Goal: Task Accomplishment & Management: Manage account settings

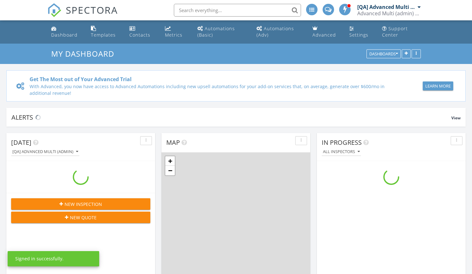
scroll to position [589, 482]
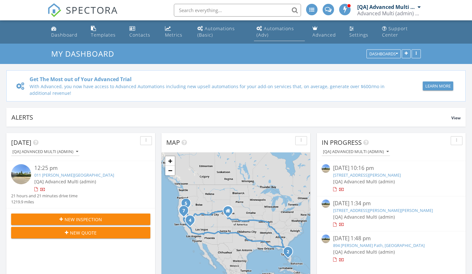
click at [279, 28] on div "Automations (Adv)" at bounding box center [276, 31] width 38 height 12
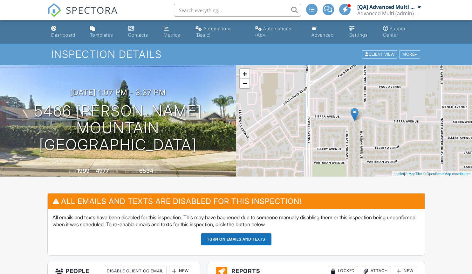
click at [236, 239] on button "Turn on emails and texts" at bounding box center [236, 239] width 71 height 12
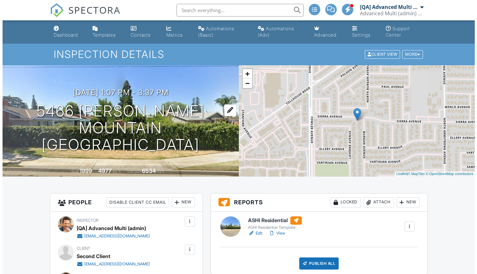
scroll to position [283, 0]
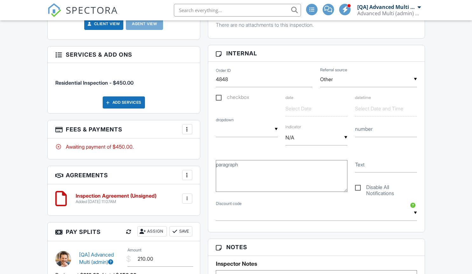
click at [187, 132] on div at bounding box center [187, 129] width 6 height 6
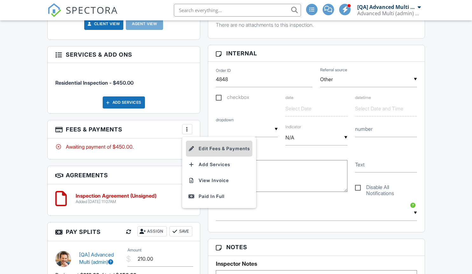
click at [220, 156] on li "Edit Fees & Payments" at bounding box center [219, 149] width 66 height 16
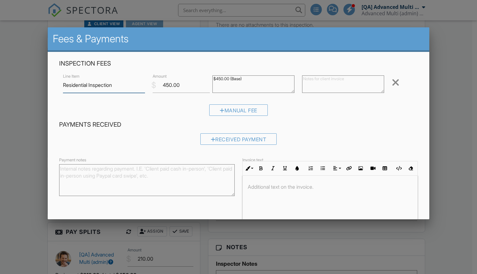
click at [392, 82] on div at bounding box center [396, 82] width 8 height 10
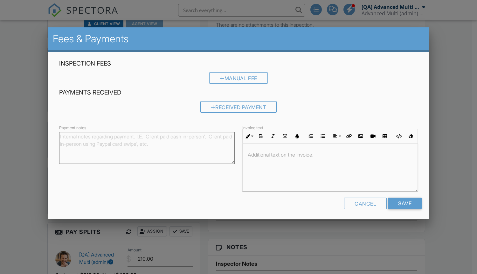
scroll to position [4, 0]
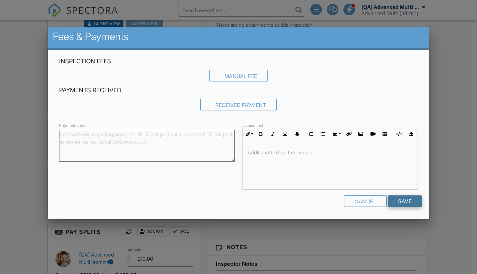
click at [400, 207] on input "Save" at bounding box center [405, 200] width 34 height 11
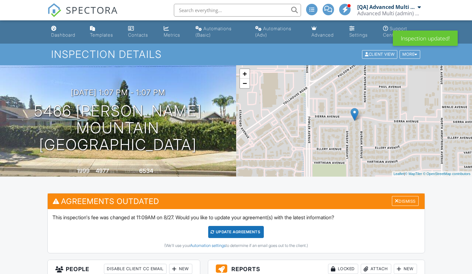
click at [236, 232] on div "Update Agreements" at bounding box center [236, 232] width 56 height 12
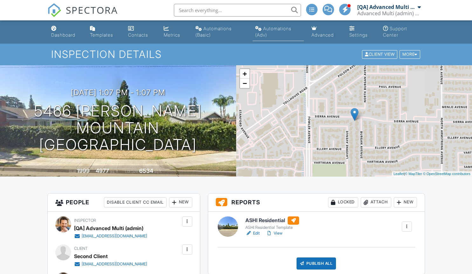
click at [278, 28] on div "Automations (Adv)" at bounding box center [273, 32] width 36 height 12
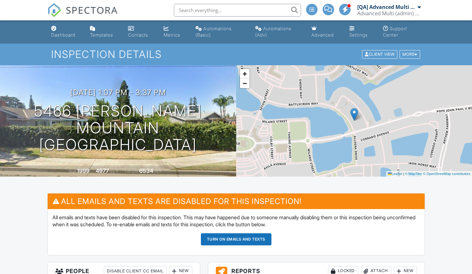
click at [236, 239] on button "Turn on emails and texts" at bounding box center [236, 239] width 71 height 12
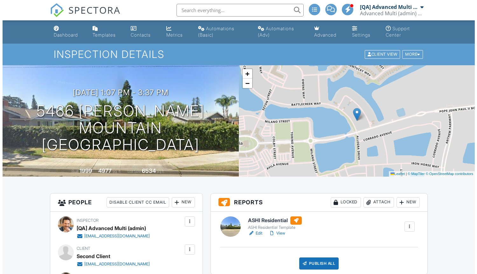
scroll to position [283, 0]
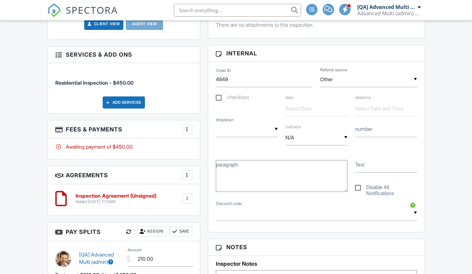
click at [187, 132] on div at bounding box center [187, 129] width 6 height 6
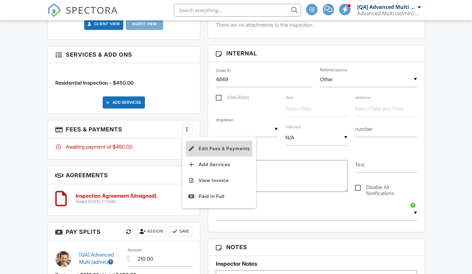
click at [220, 156] on li "Edit Fees & Payments" at bounding box center [219, 149] width 66 height 16
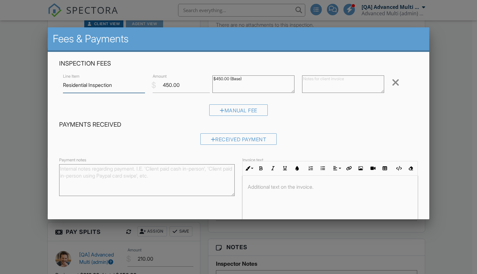
click at [392, 82] on div at bounding box center [396, 82] width 8 height 10
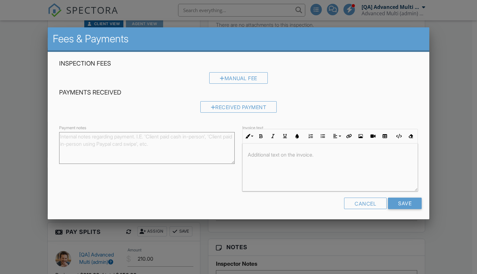
scroll to position [4, 0]
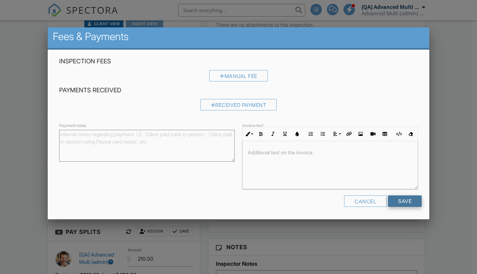
click at [400, 207] on input "Save" at bounding box center [405, 200] width 34 height 11
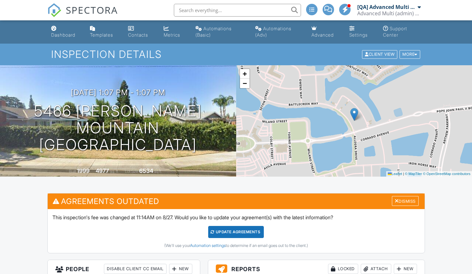
click at [236, 232] on div "Update Agreements" at bounding box center [236, 232] width 56 height 12
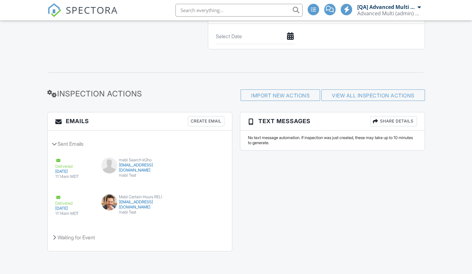
scroll to position [763, 0]
